Goal: Task Accomplishment & Management: Use online tool/utility

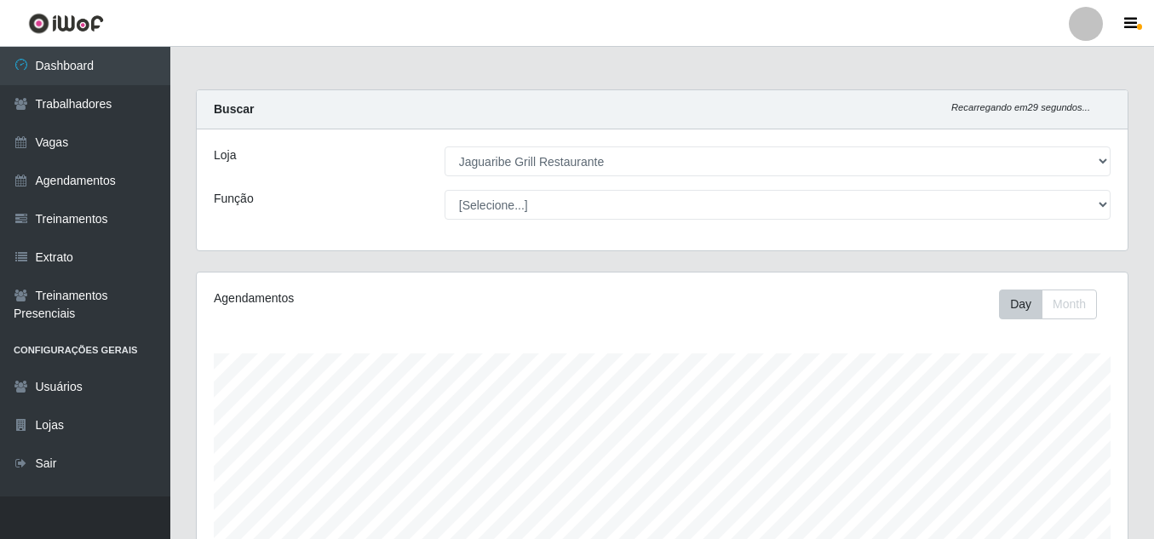
select select "311"
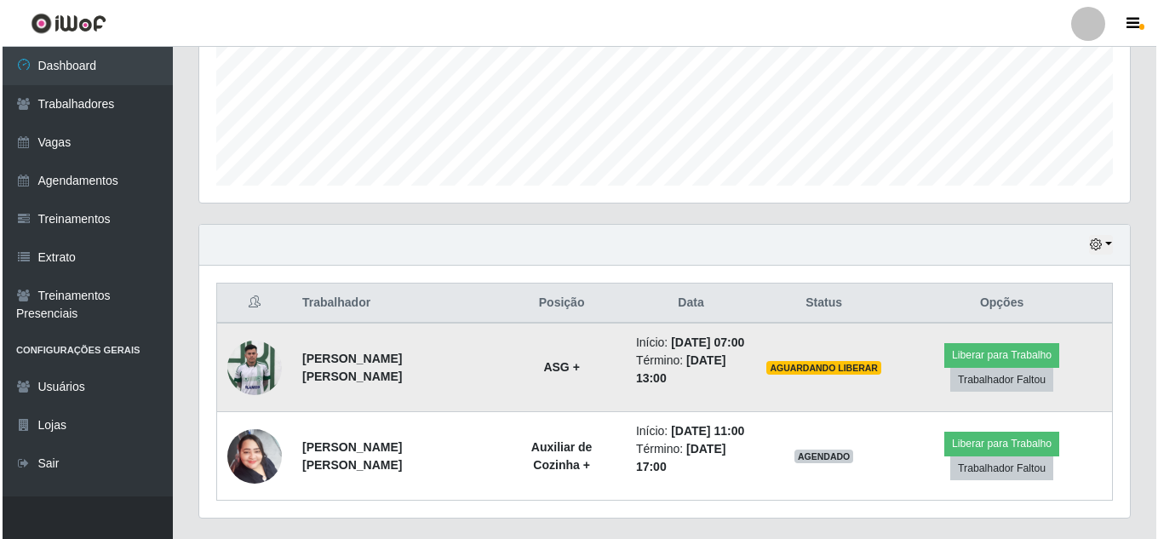
scroll to position [353, 931]
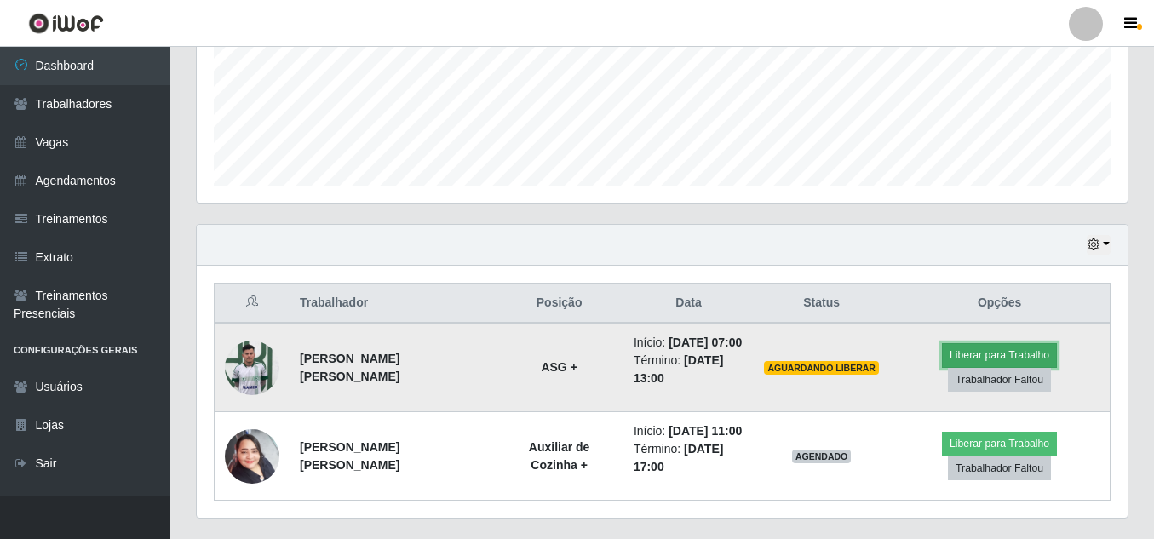
click at [965, 353] on button "Liberar para Trabalho" at bounding box center [999, 355] width 115 height 24
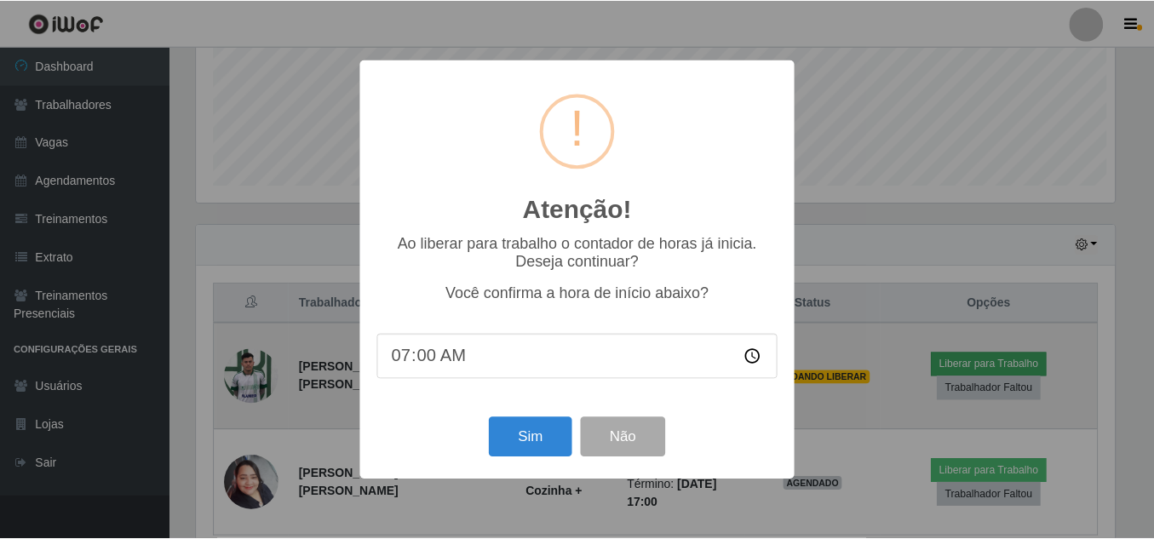
scroll to position [353, 922]
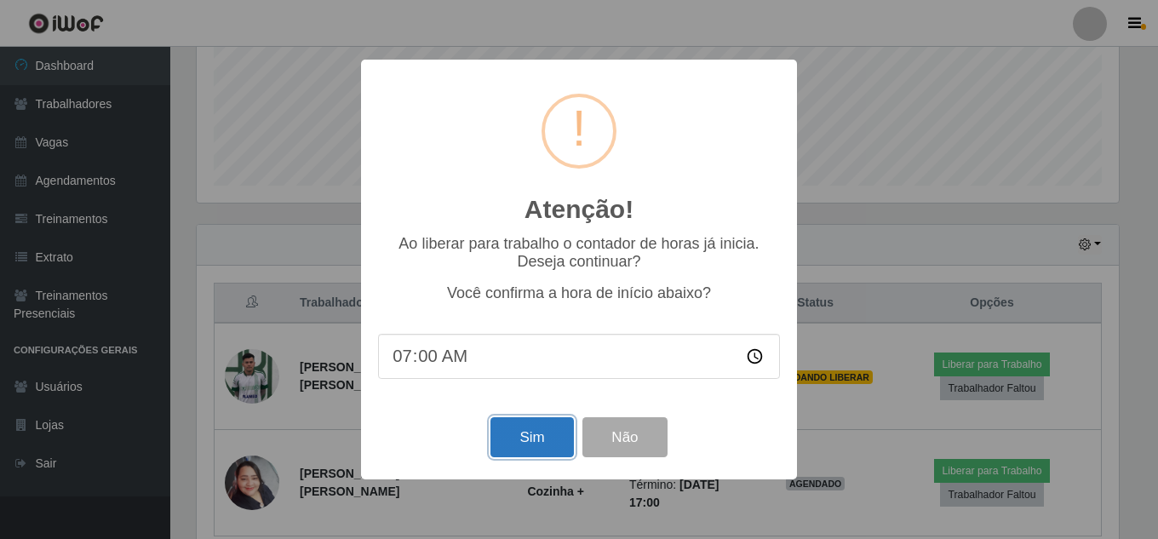
click at [512, 432] on button "Sim" at bounding box center [531, 437] width 83 height 40
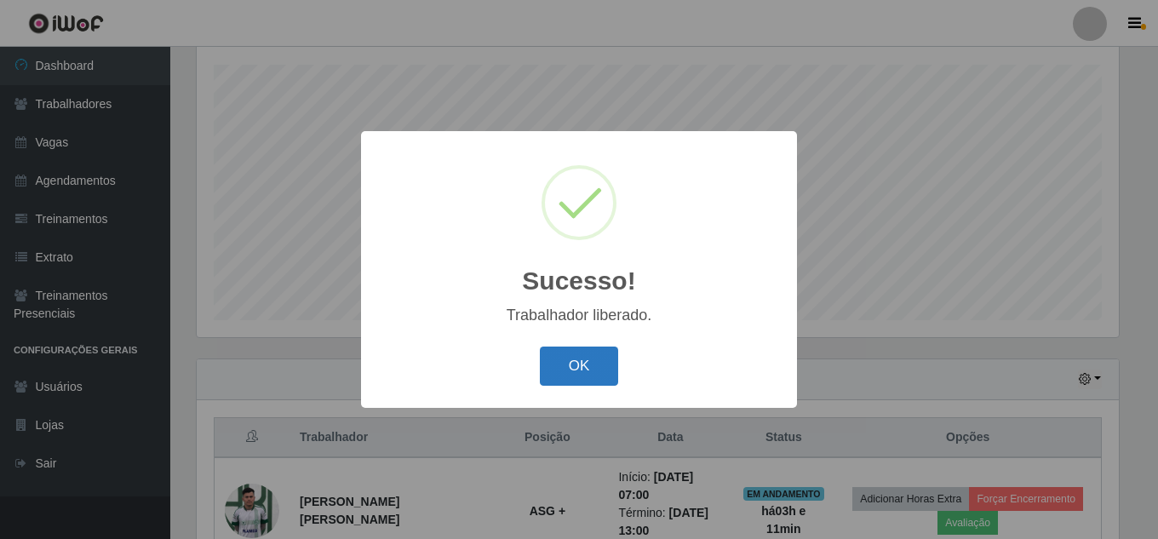
click at [565, 352] on button "OK" at bounding box center [579, 367] width 79 height 40
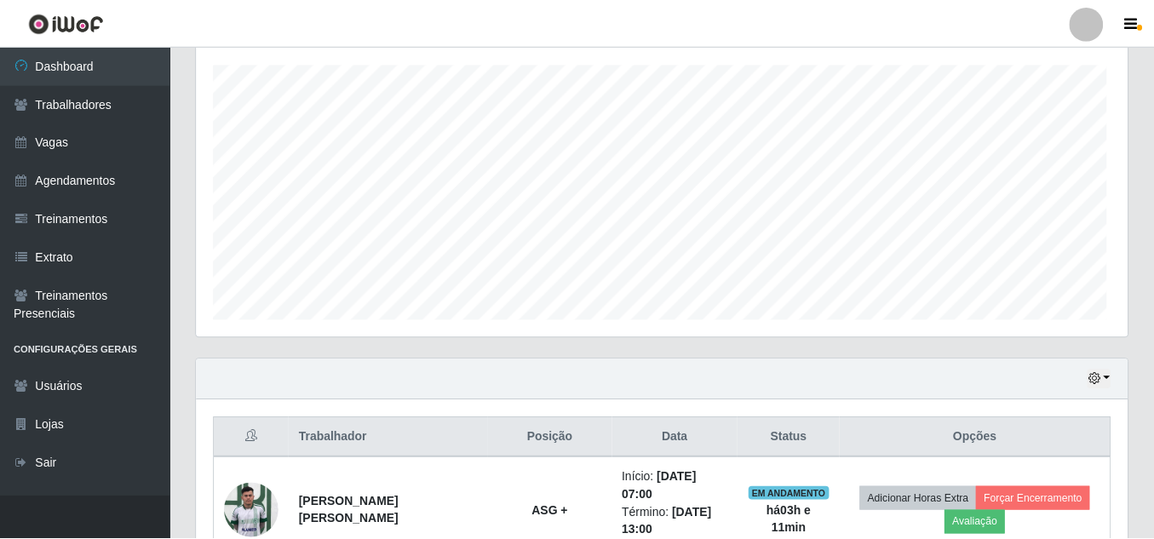
scroll to position [353, 931]
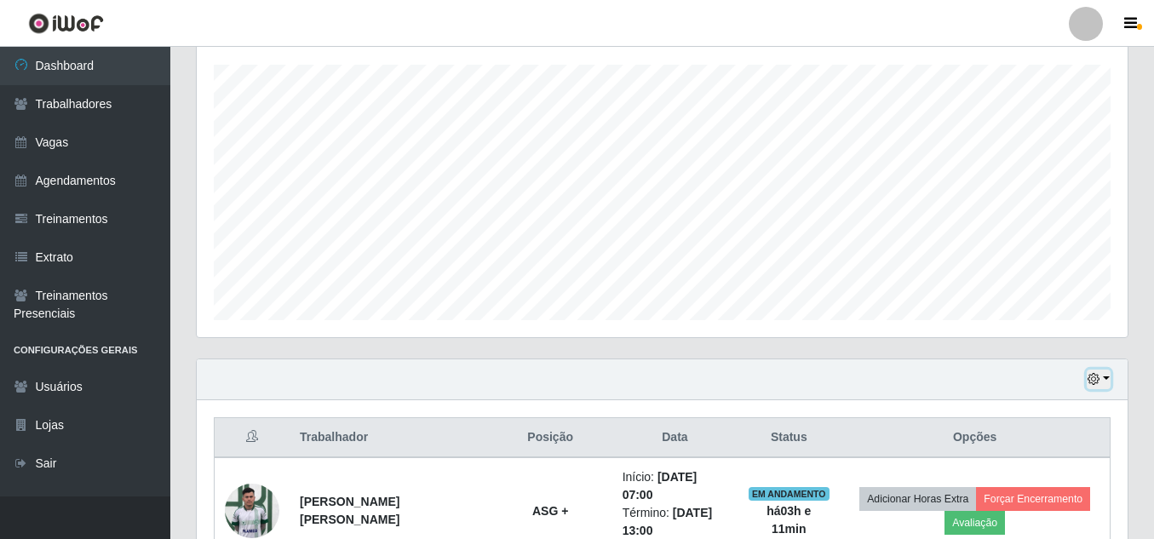
click at [1089, 385] on icon "button" at bounding box center [1093, 379] width 12 height 12
click at [1043, 358] on button "Não encerrados" at bounding box center [1042, 351] width 135 height 35
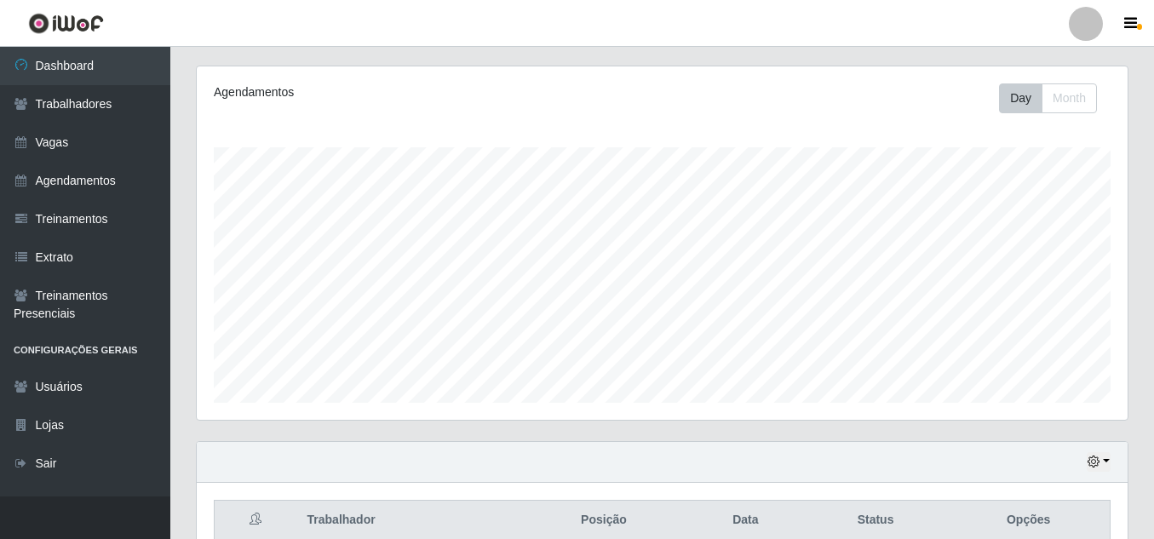
scroll to position [289, 0]
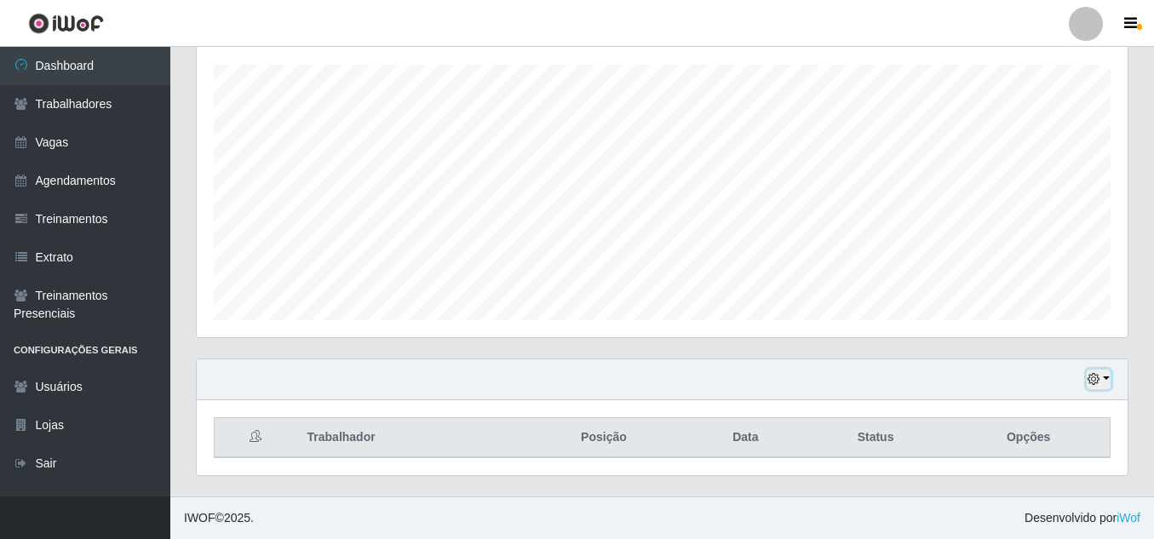
click at [1098, 372] on button "button" at bounding box center [1098, 380] width 24 height 20
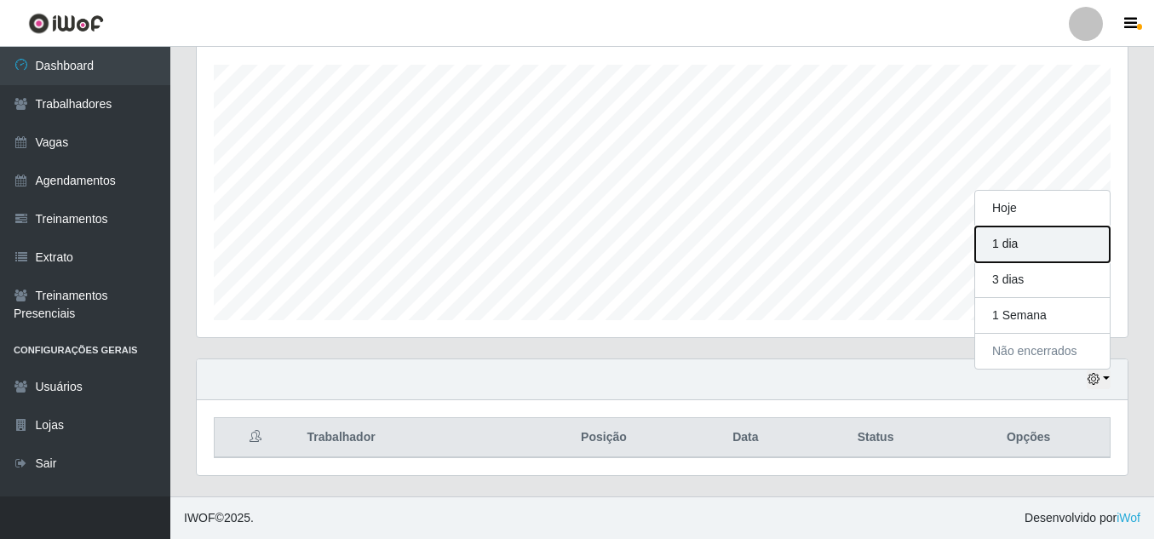
click at [1023, 232] on button "1 dia" at bounding box center [1042, 244] width 135 height 36
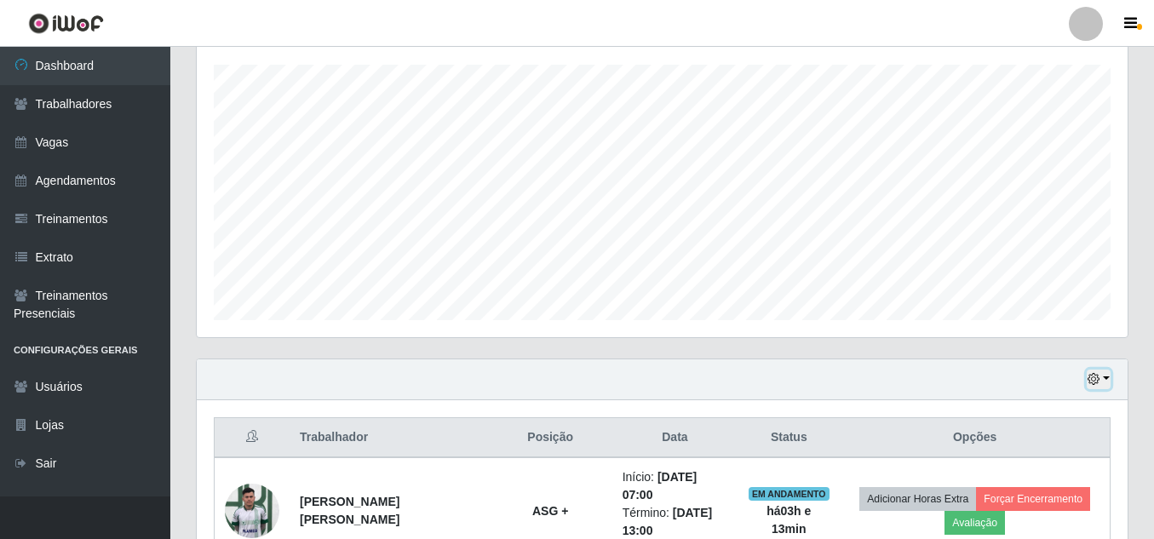
click at [1094, 383] on icon "button" at bounding box center [1093, 379] width 12 height 12
click at [1051, 349] on button "Não encerrados" at bounding box center [1042, 351] width 135 height 35
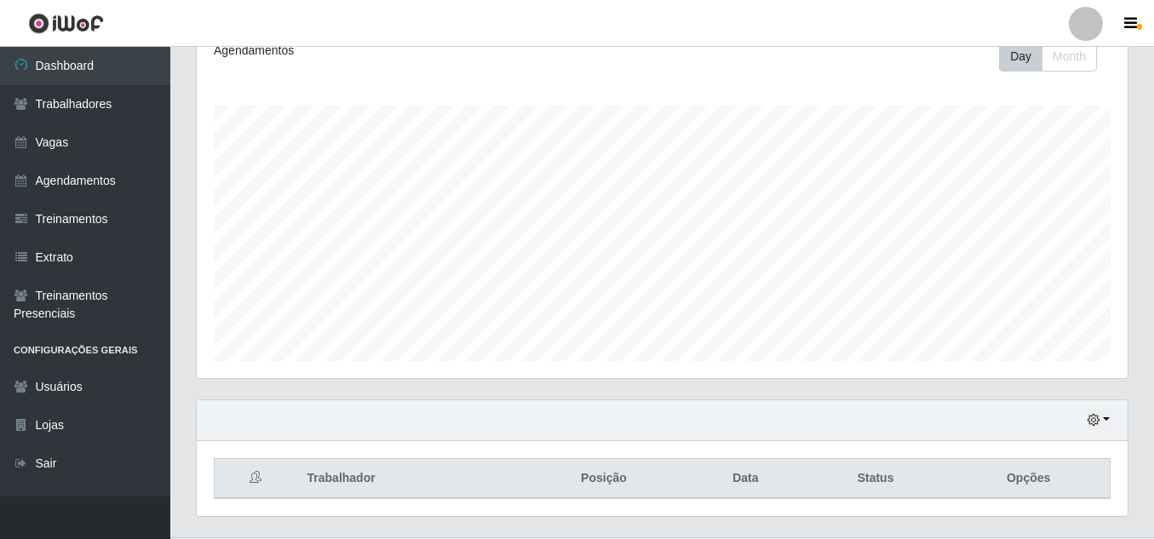
scroll to position [289, 0]
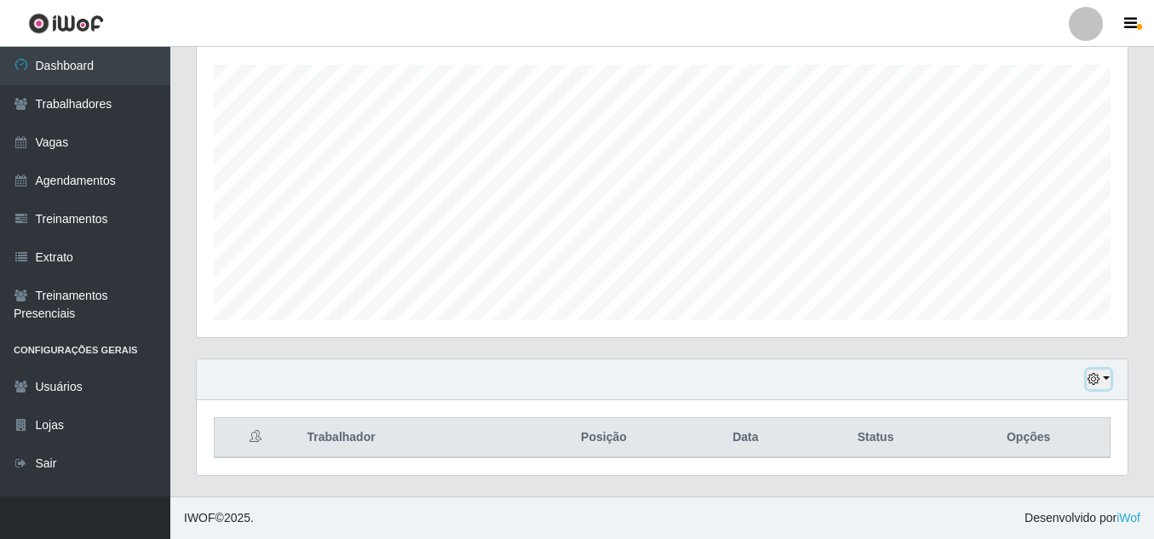
click at [1095, 380] on icon "button" at bounding box center [1093, 379] width 12 height 12
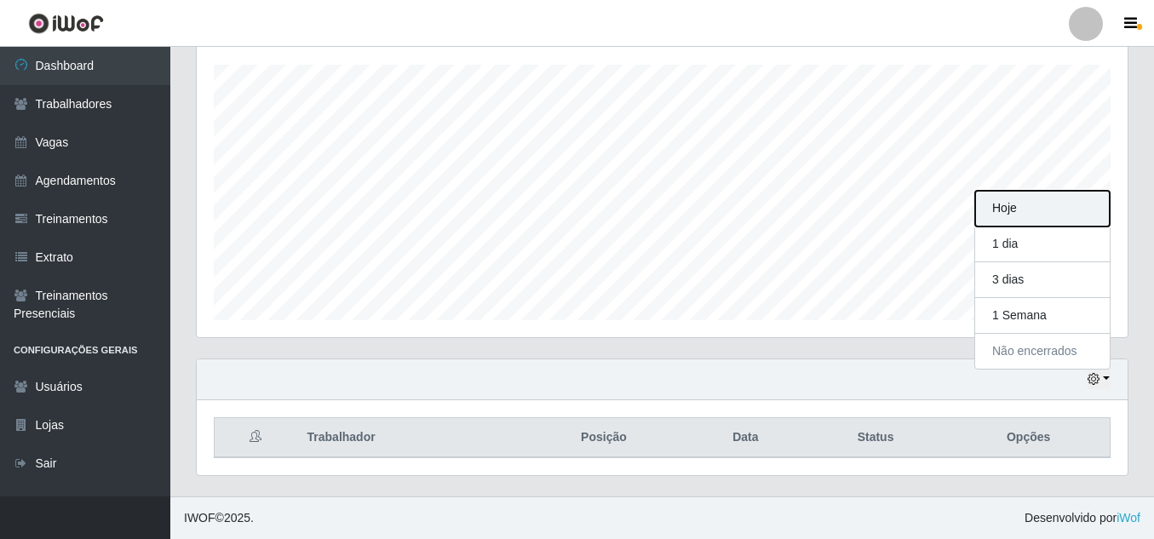
click at [1001, 216] on button "Hoje" at bounding box center [1042, 209] width 135 height 36
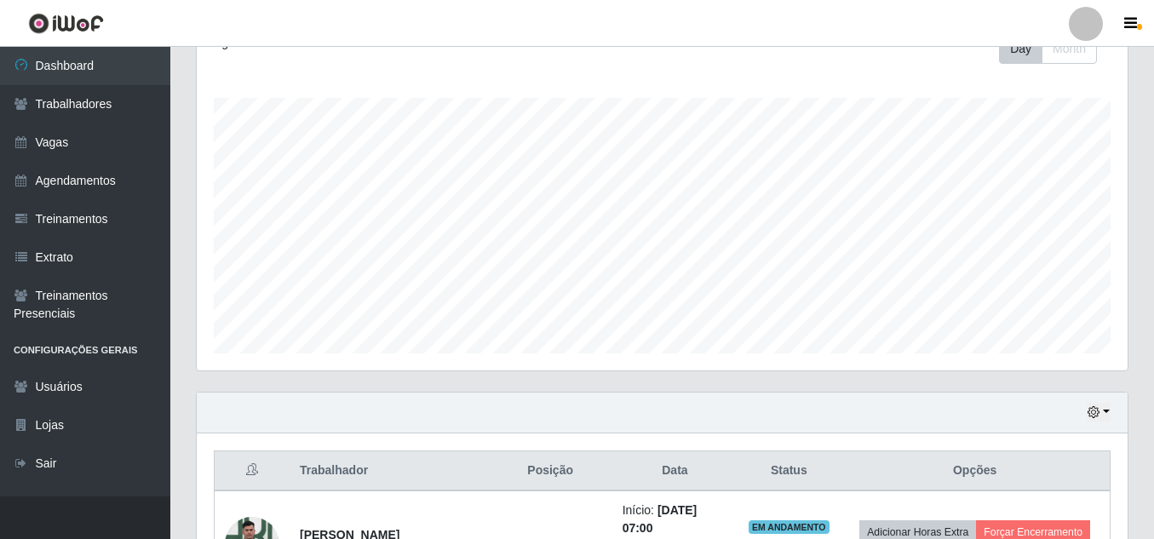
scroll to position [0, 0]
